Goal: Information Seeking & Learning: Understand process/instructions

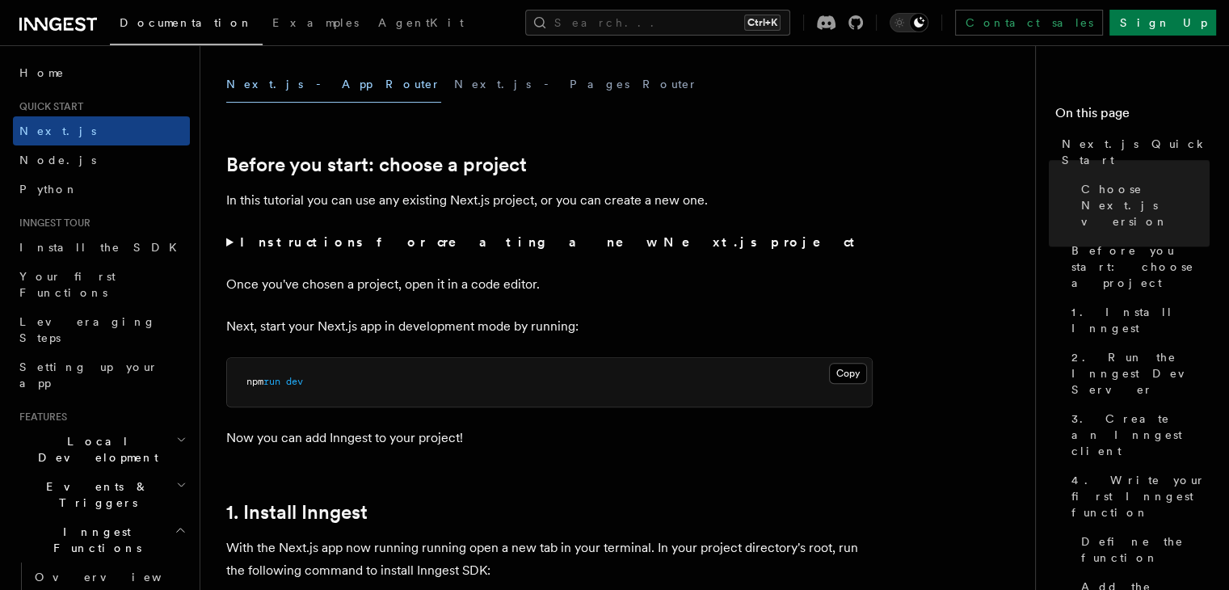
scroll to position [646, 0]
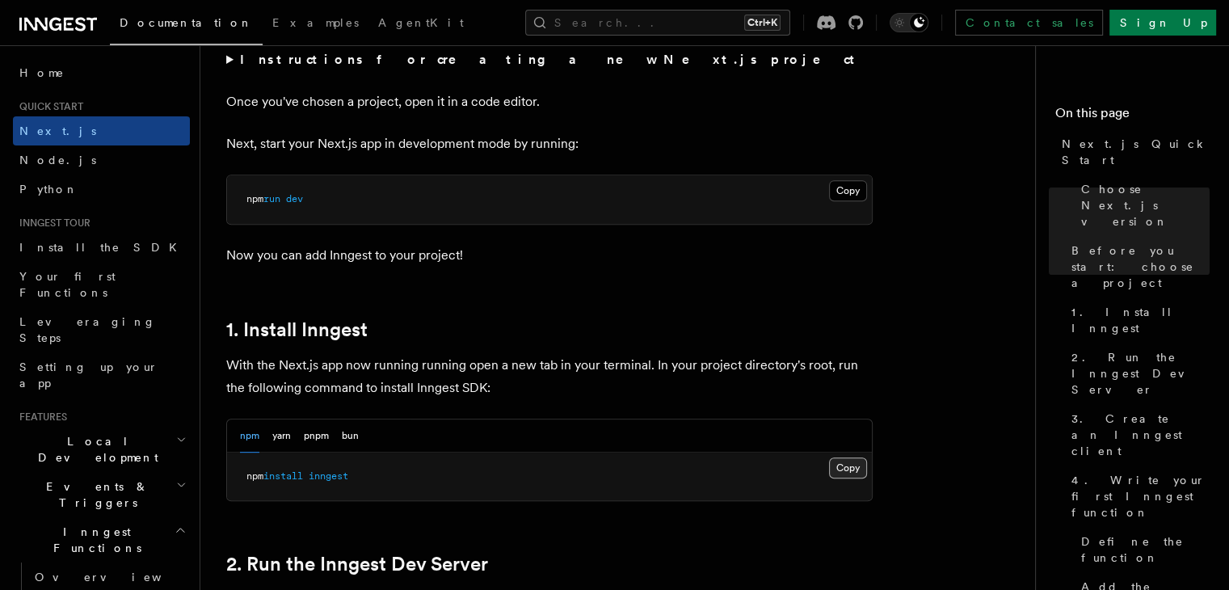
click at [843, 465] on button "Copy Copied" at bounding box center [848, 467] width 38 height 21
click at [861, 191] on button "Copy Copied" at bounding box center [848, 190] width 38 height 21
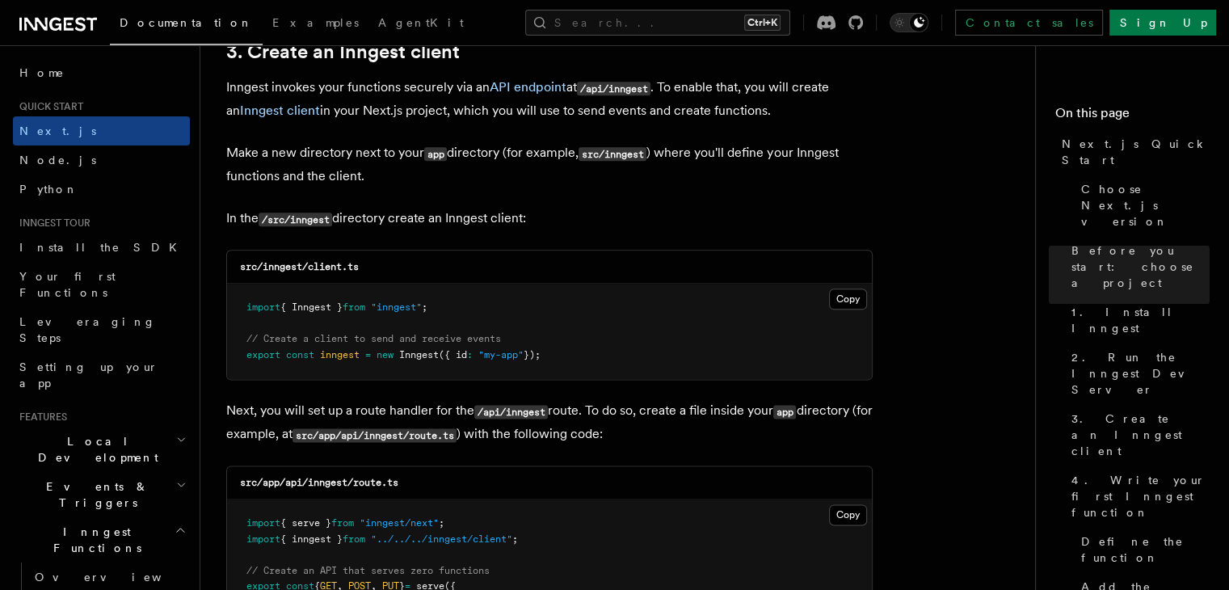
scroll to position [2019, 0]
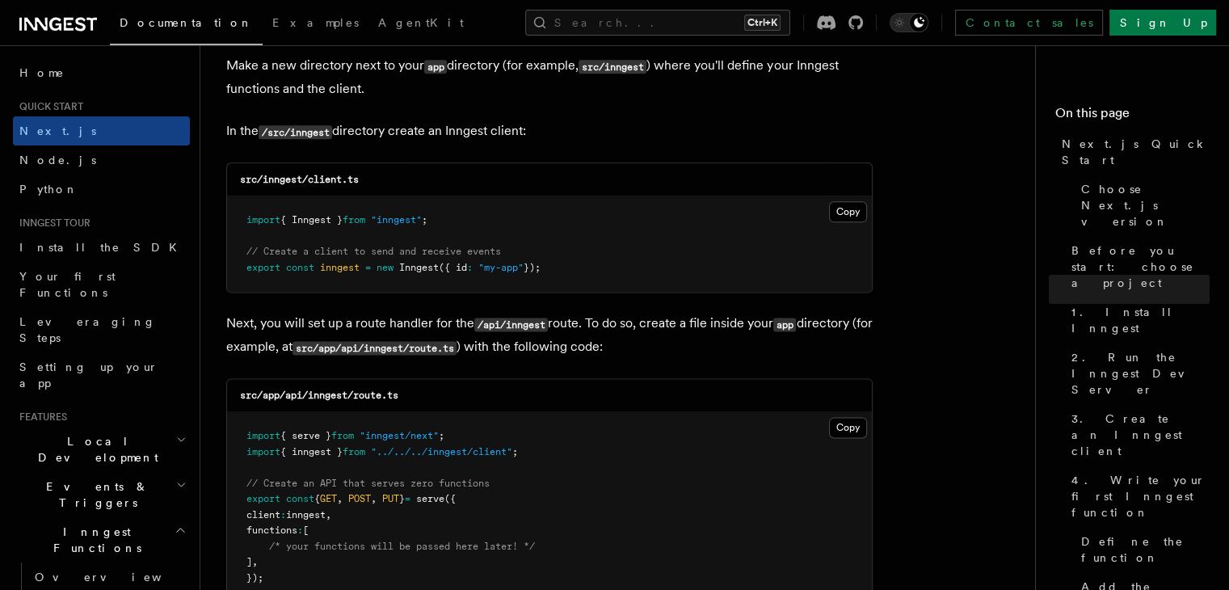
click at [737, 242] on pre "import { Inngest } from "inngest" ; // Create a client to send and receive even…" at bounding box center [549, 243] width 645 height 95
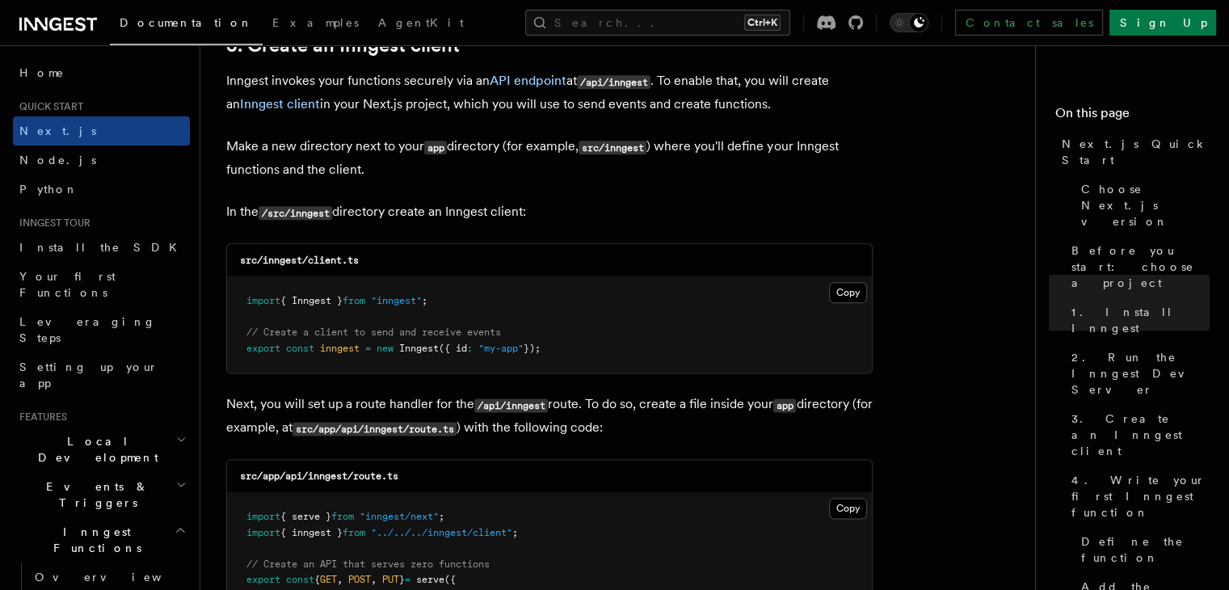
scroll to position [1938, 0]
click at [684, 177] on p "Make a new directory next to your app directory (for example, src/inngest ) whe…" at bounding box center [549, 158] width 646 height 46
drag, startPoint x: 262, startPoint y: 259, endPoint x: 447, endPoint y: 258, distance: 185.8
click at [447, 258] on div "src/inngest/client.ts" at bounding box center [549, 260] width 645 height 33
copy code "inngest/client.ts"
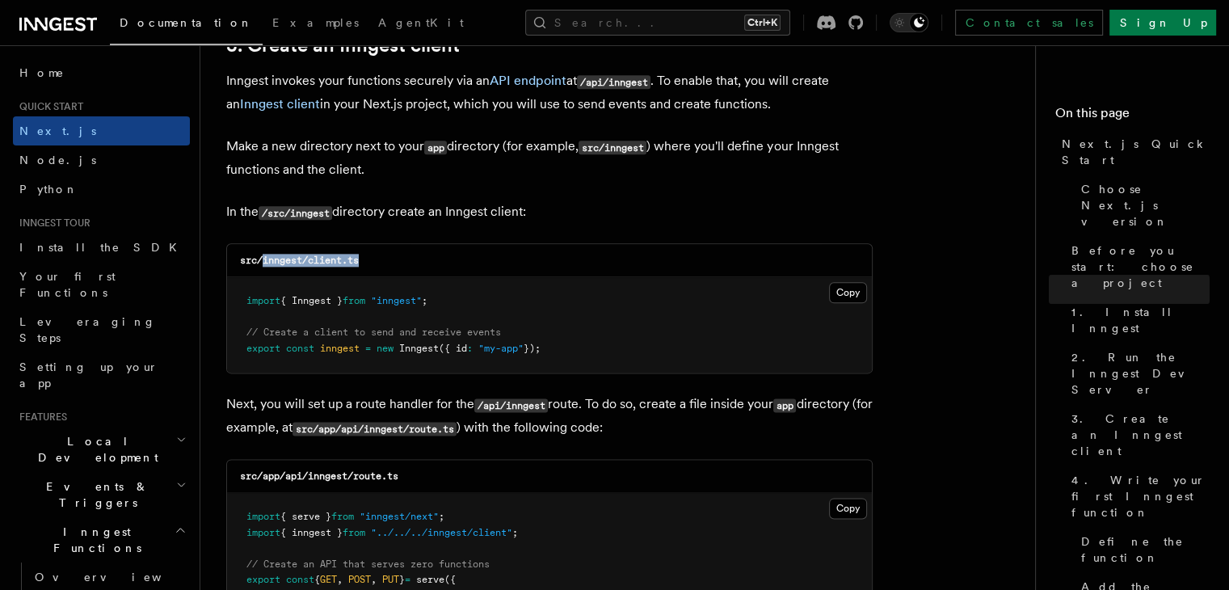
click at [295, 274] on div "src/inngest/client.ts" at bounding box center [549, 260] width 645 height 33
click at [278, 262] on code "src/inngest/client.ts" at bounding box center [299, 259] width 119 height 11
click at [278, 263] on code "src/inngest/client.ts" at bounding box center [299, 259] width 119 height 11
copy code "inngest"
click at [850, 304] on div "Copy Copied import { Inngest } from "inngest" ; // Create a client to send and …" at bounding box center [549, 324] width 645 height 95
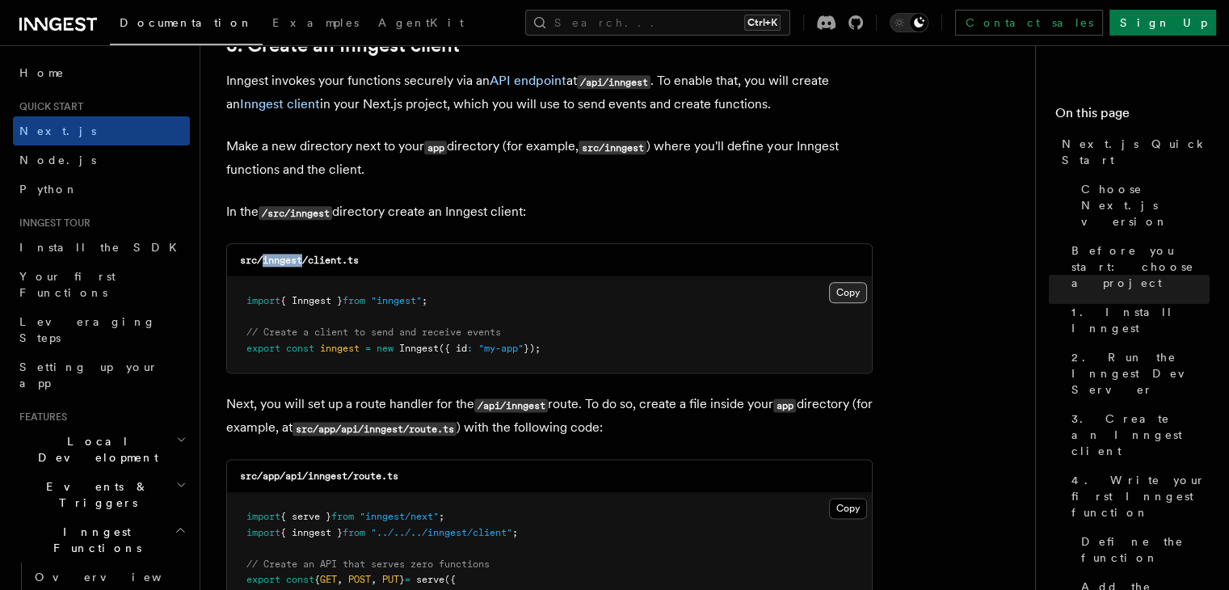
click at [853, 298] on button "Copy Copied" at bounding box center [848, 292] width 38 height 21
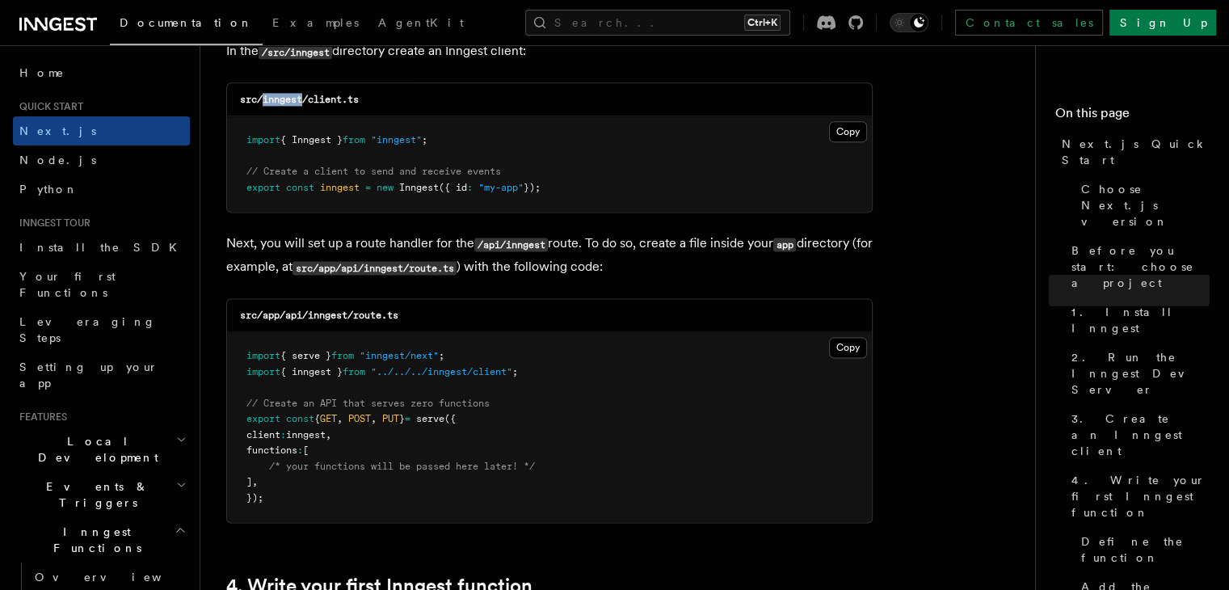
scroll to position [2100, 0]
click at [422, 137] on span ""inngest"" at bounding box center [396, 138] width 51 height 11
copy span "inngest"
click at [359, 313] on code "src/app/api/inngest/route.ts" at bounding box center [319, 314] width 158 height 11
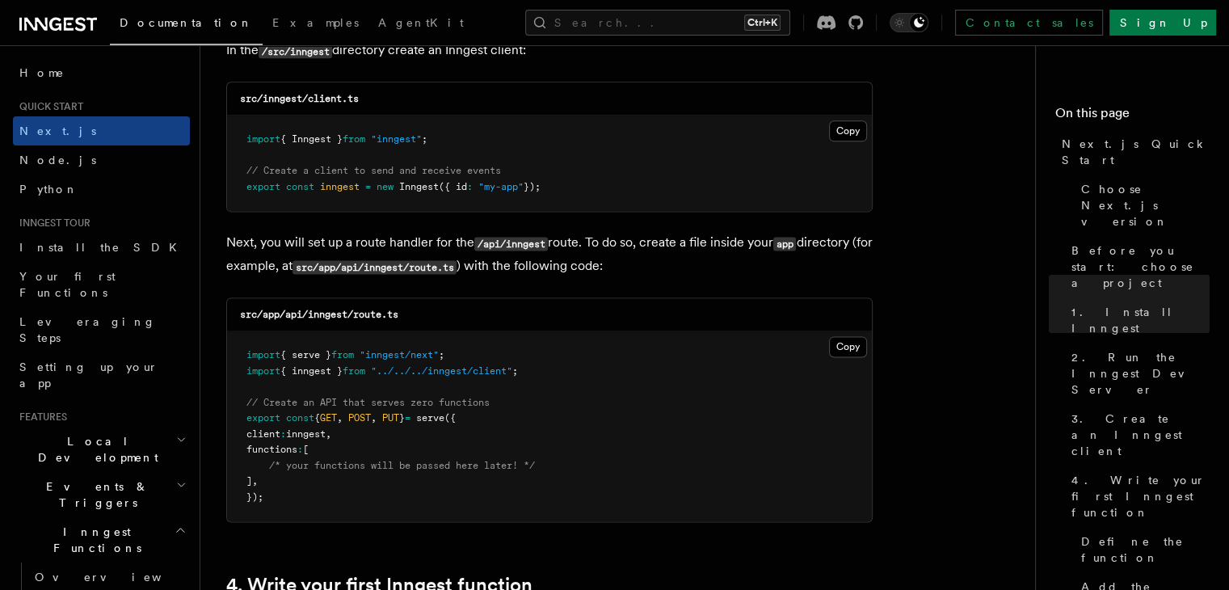
click at [359, 311] on code "src/app/api/inngest/route.ts" at bounding box center [319, 314] width 158 height 11
click at [376, 316] on code "src/app/api/inngest/route.ts" at bounding box center [319, 314] width 158 height 11
copy code "route"
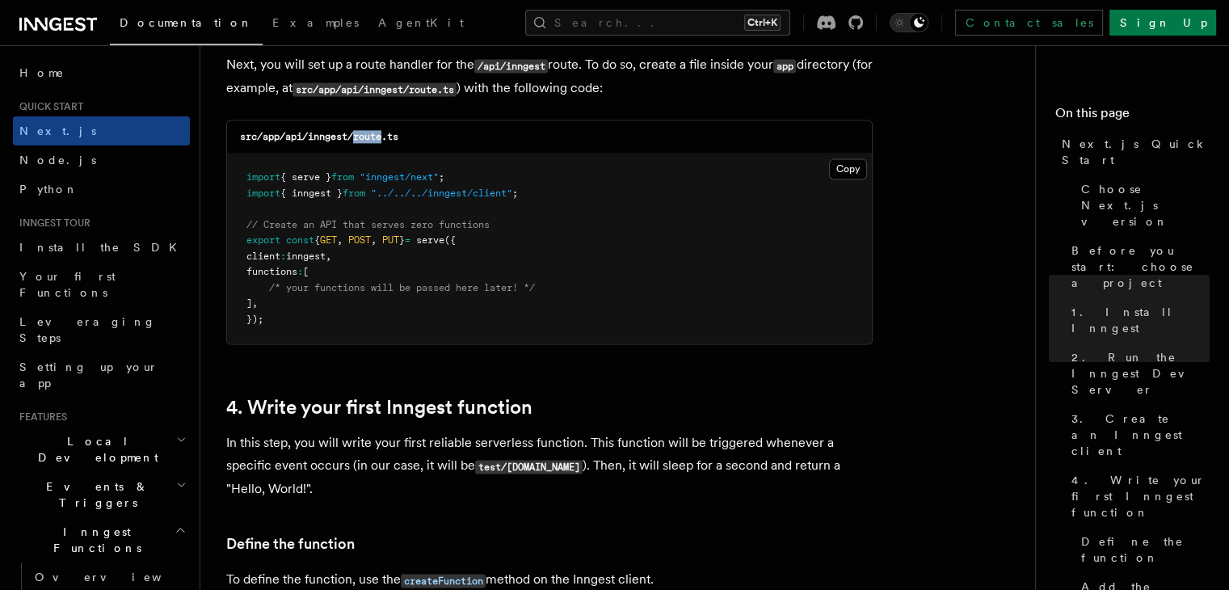
scroll to position [2262, 0]
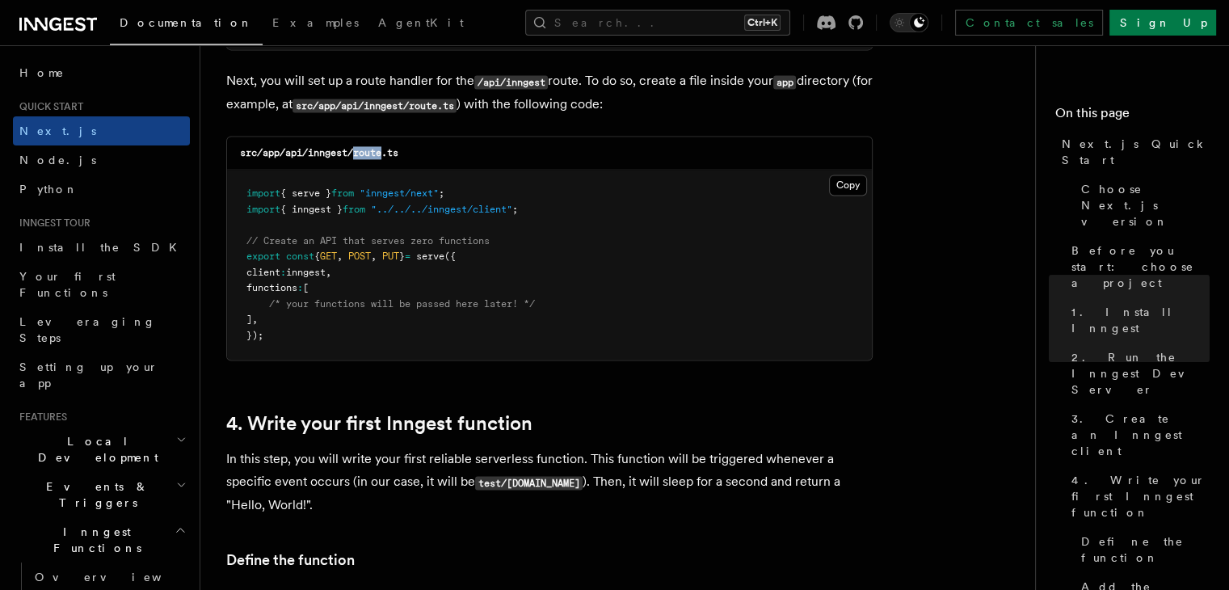
drag, startPoint x: 848, startPoint y: 183, endPoint x: 816, endPoint y: 330, distance: 151.3
click at [841, 190] on button "Copy Copied" at bounding box center [848, 184] width 38 height 21
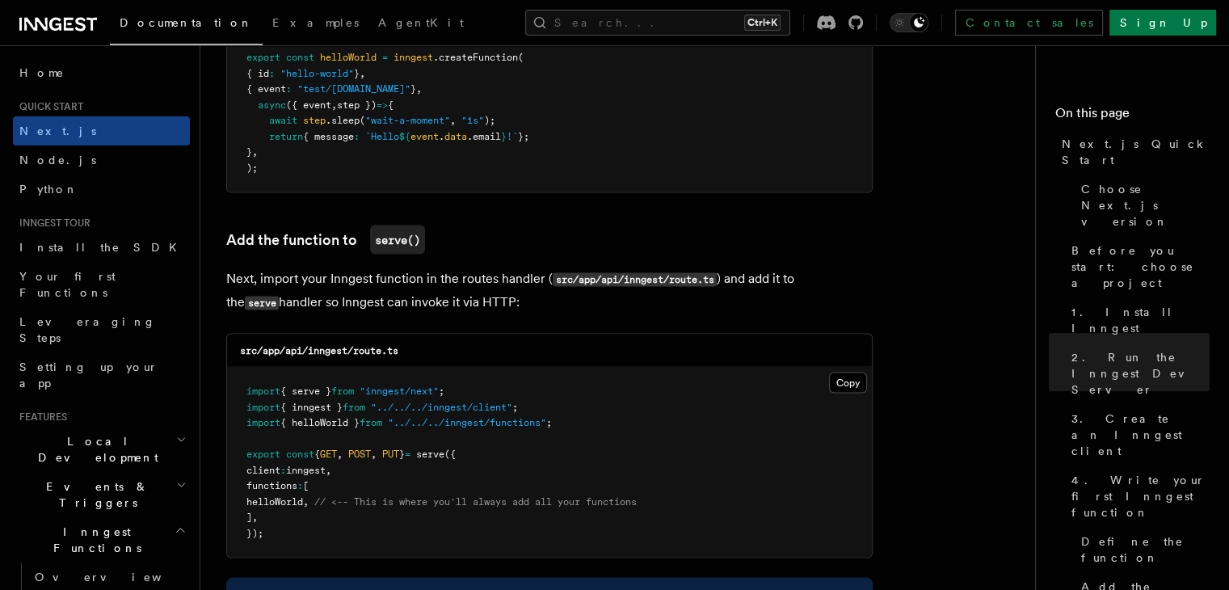
scroll to position [3069, 0]
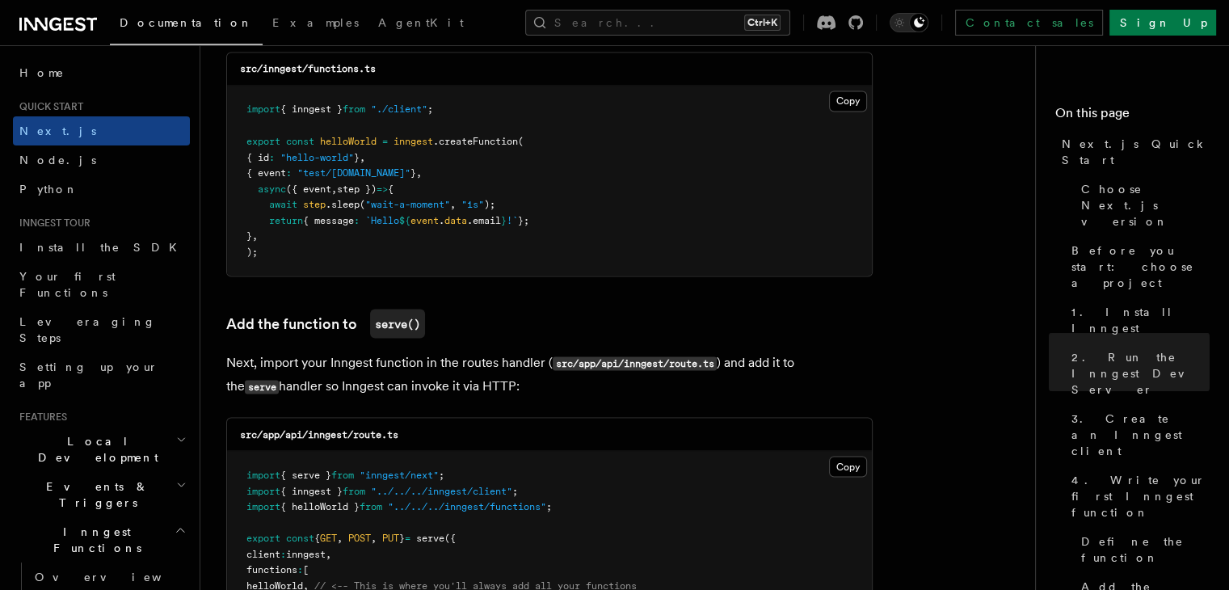
scroll to position [2908, 0]
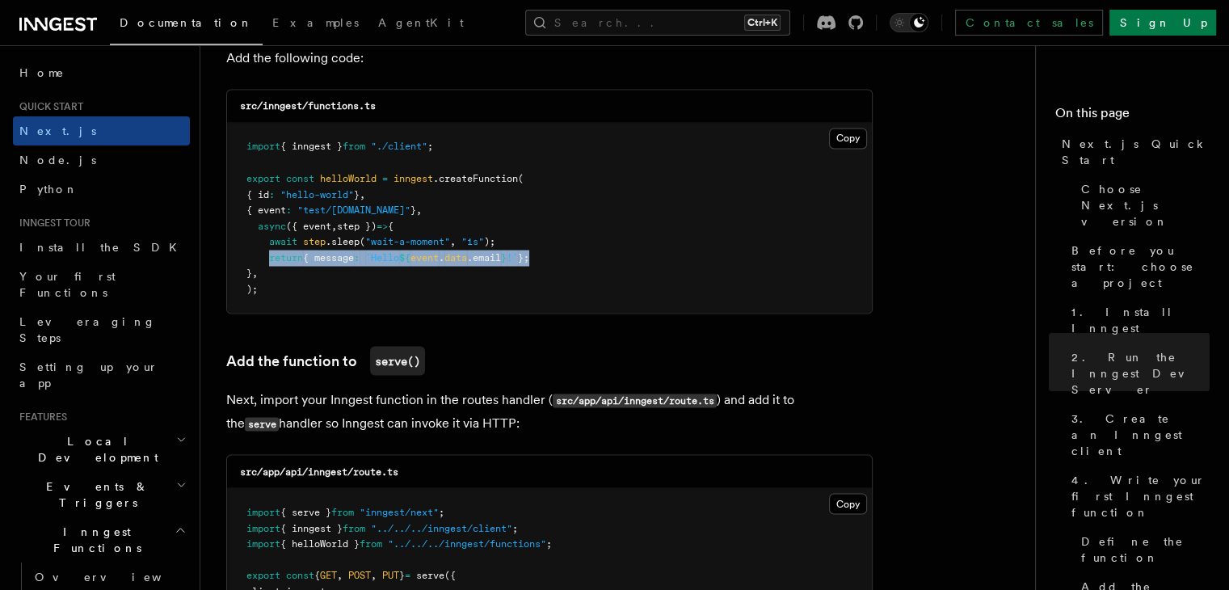
drag, startPoint x: 267, startPoint y: 260, endPoint x: 546, endPoint y: 258, distance: 279.5
click at [529, 258] on span "return { message : `Hello ${ event . data .email } !` };" at bounding box center [387, 256] width 283 height 11
copy span "return { message : `Hello ${ event . data .email } !` }"
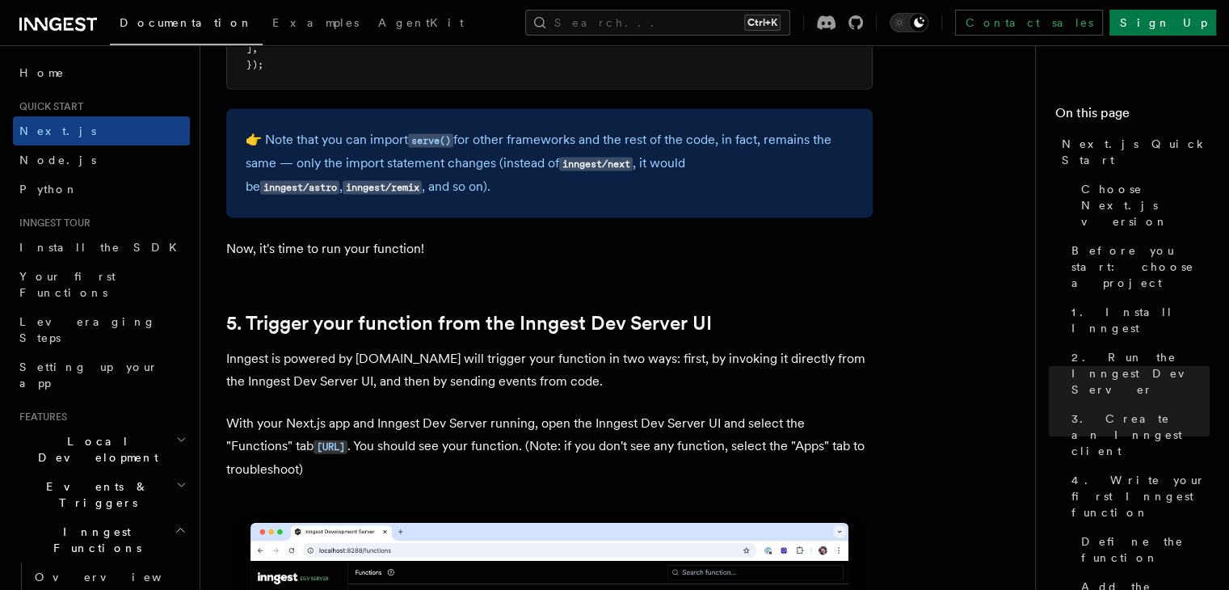
scroll to position [3392, 0]
